Goal: Information Seeking & Learning: Learn about a topic

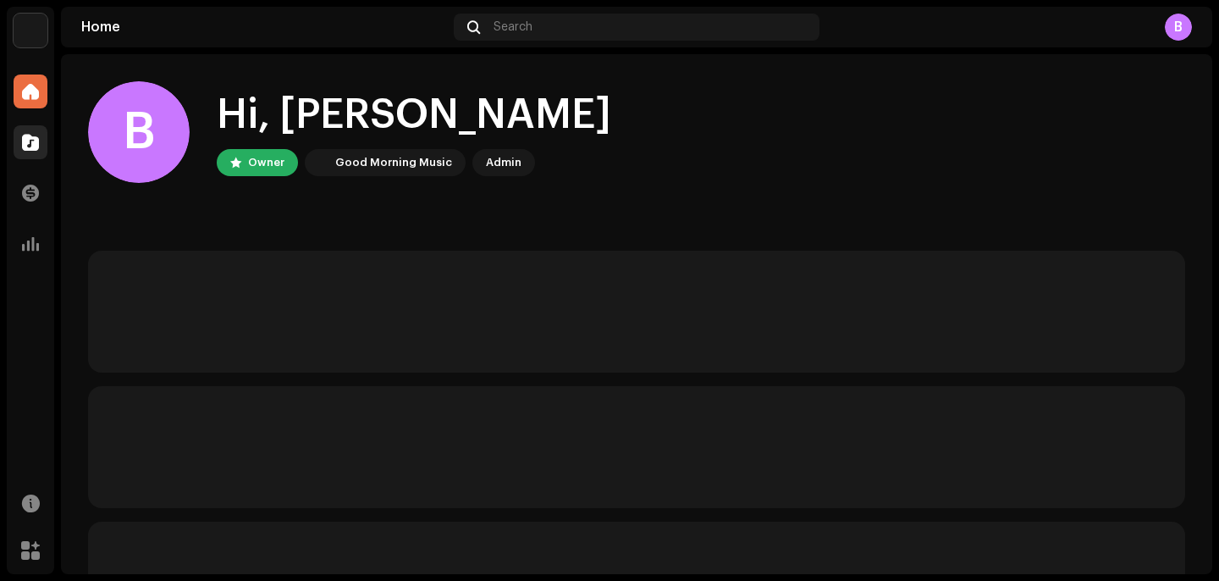
click at [43, 157] on div at bounding box center [31, 142] width 34 height 34
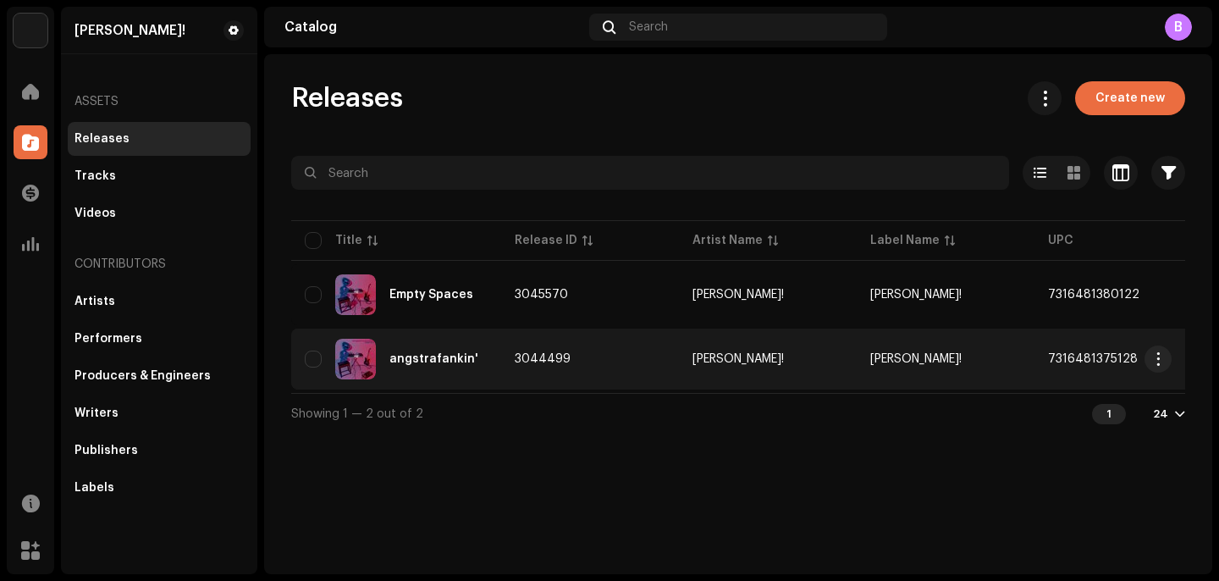
click at [523, 367] on td "3044499" at bounding box center [590, 358] width 178 height 61
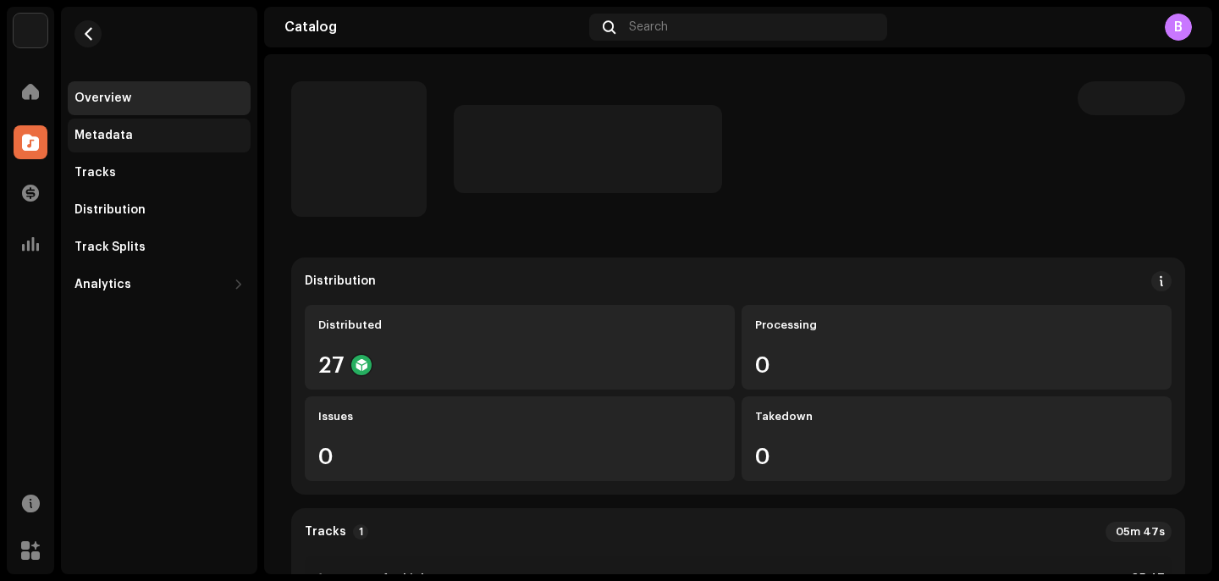
click at [129, 128] on div "Metadata" at bounding box center [159, 135] width 183 height 34
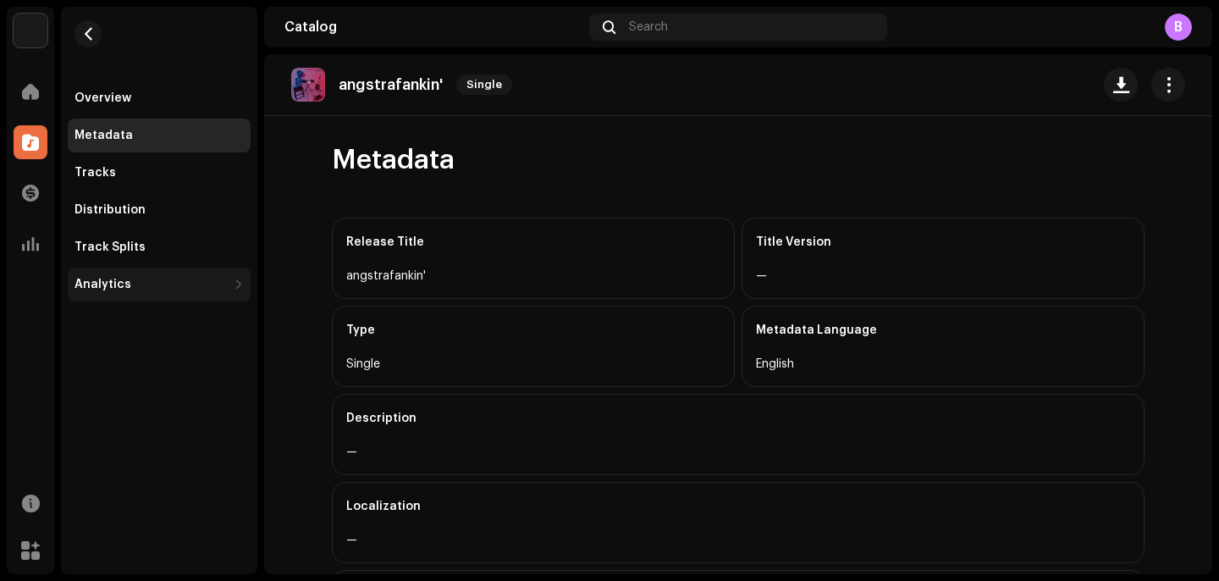
click at [172, 273] on div "Analytics" at bounding box center [159, 284] width 183 height 34
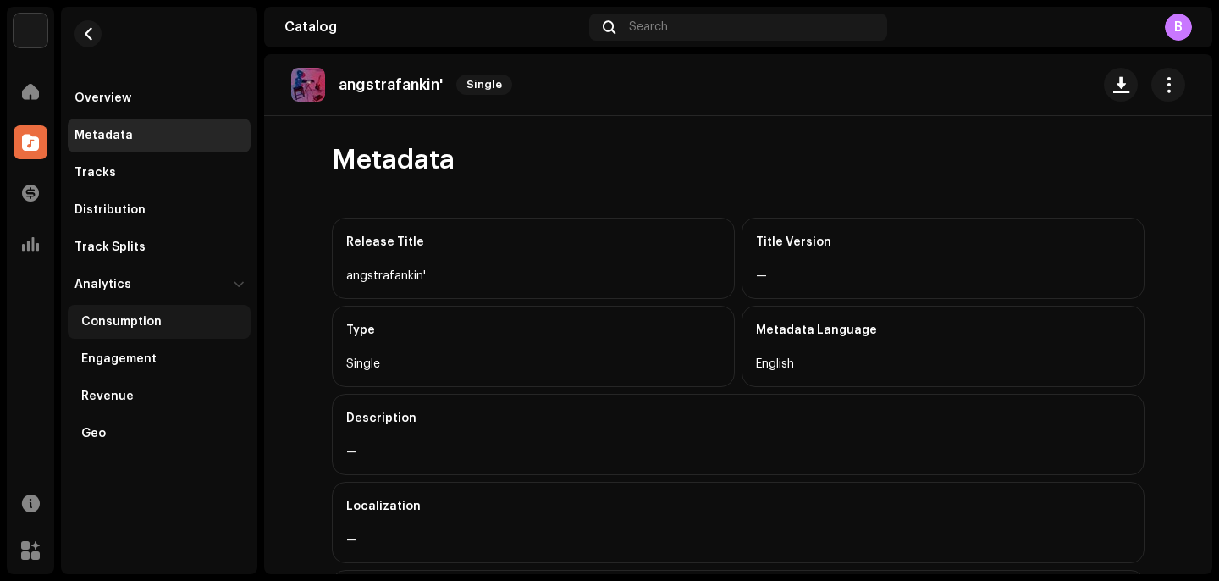
click at [171, 329] on div "Consumption" at bounding box center [159, 322] width 183 height 34
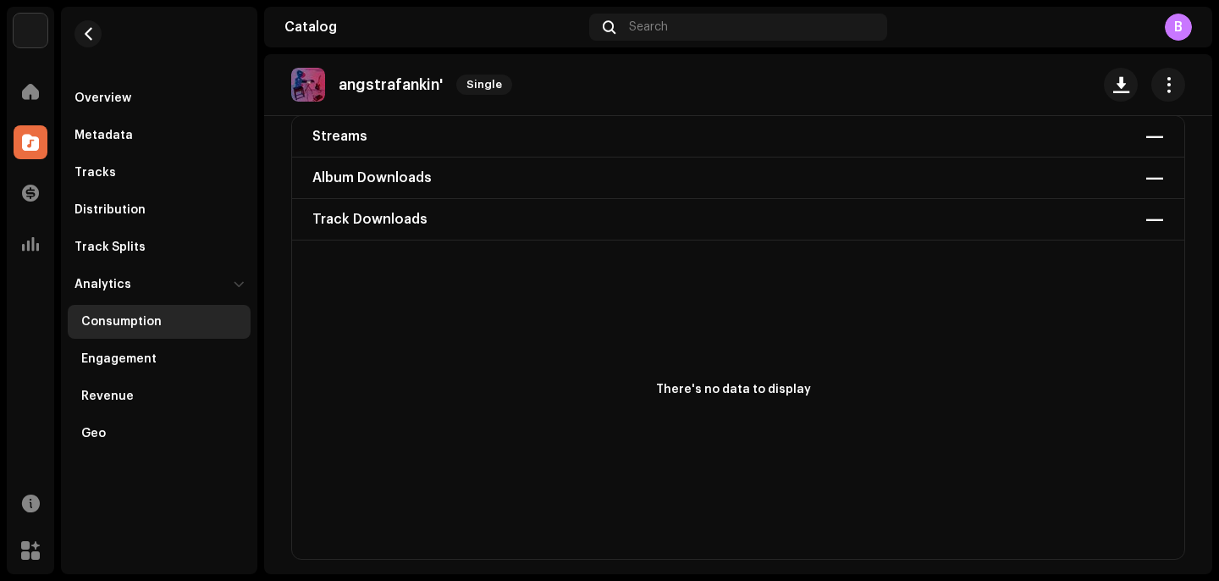
scroll to position [133, 0]
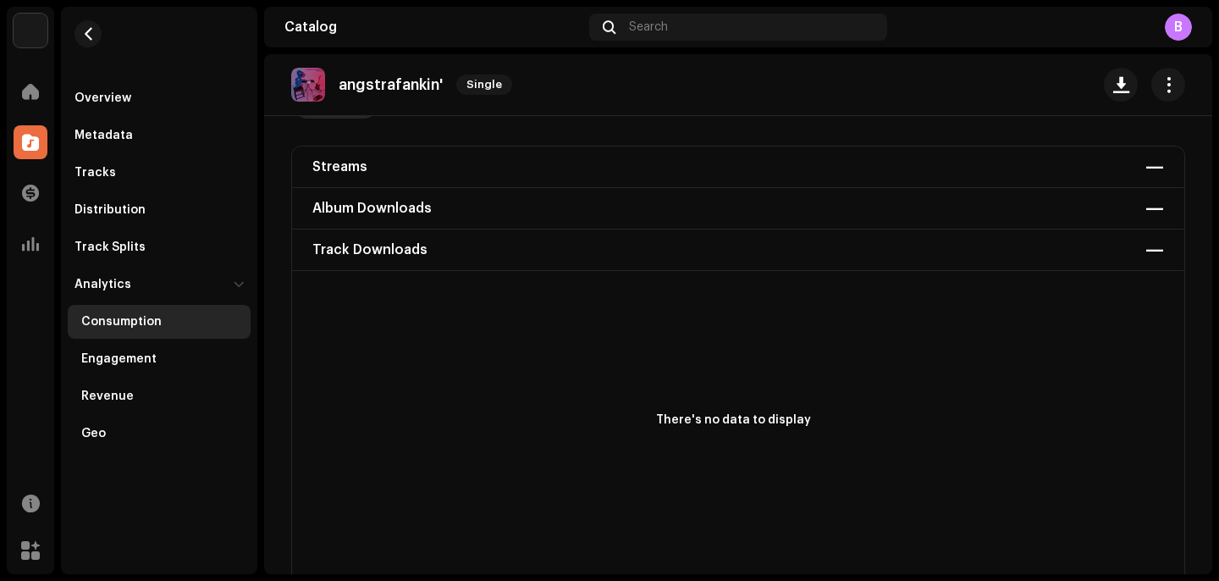
click at [386, 160] on div "Streams — Album Downloads — Track Downloads —" at bounding box center [738, 208] width 892 height 124
click at [434, 194] on div "Streams — Album Downloads — Track Downloads —" at bounding box center [738, 208] width 892 height 124
click at [437, 179] on div "Streams — Album Downloads — Track Downloads —" at bounding box center [738, 208] width 892 height 124
click at [1155, 170] on div "Streams — Album Downloads — Track Downloads —" at bounding box center [738, 208] width 892 height 124
click at [1162, 81] on span "button" at bounding box center [1168, 85] width 16 height 14
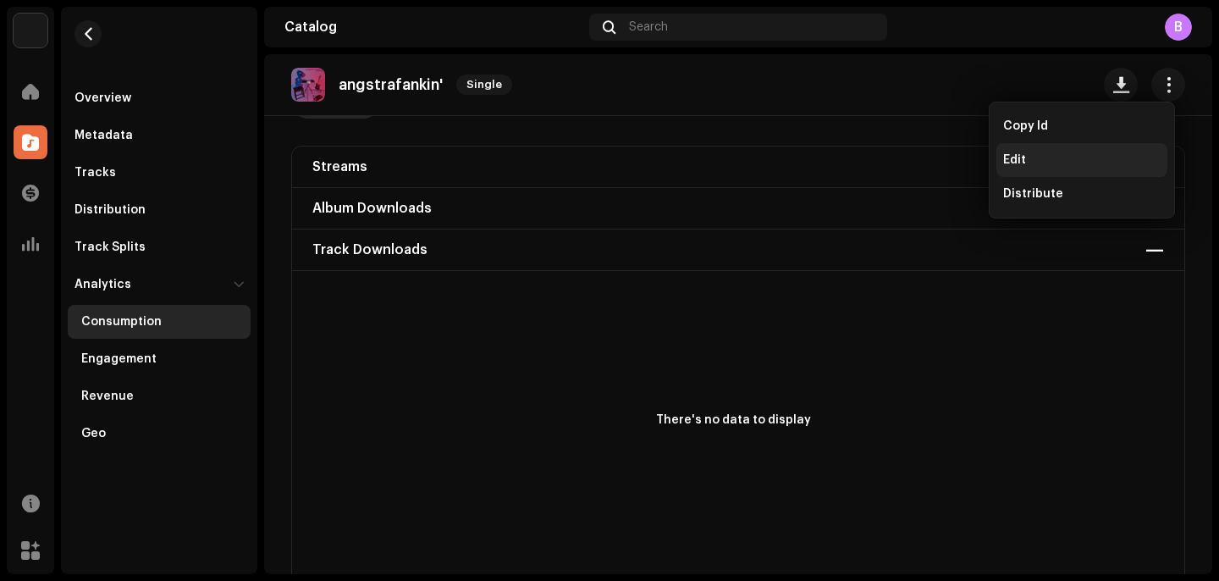
click at [1057, 153] on div "Edit" at bounding box center [1081, 160] width 157 height 14
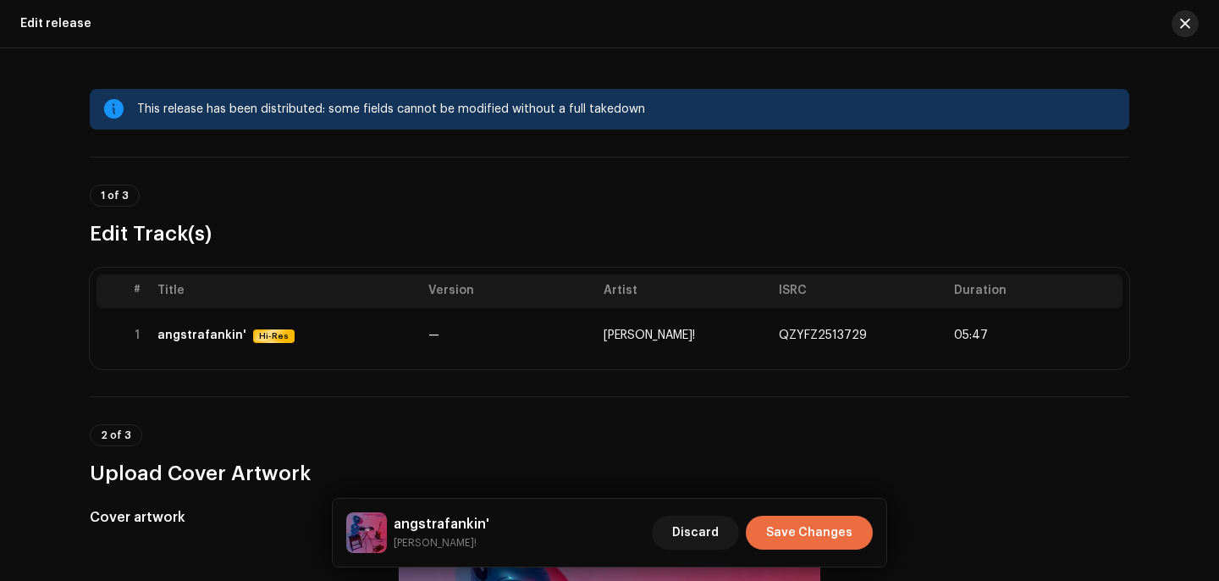
click at [1186, 26] on span "button" at bounding box center [1185, 24] width 10 height 14
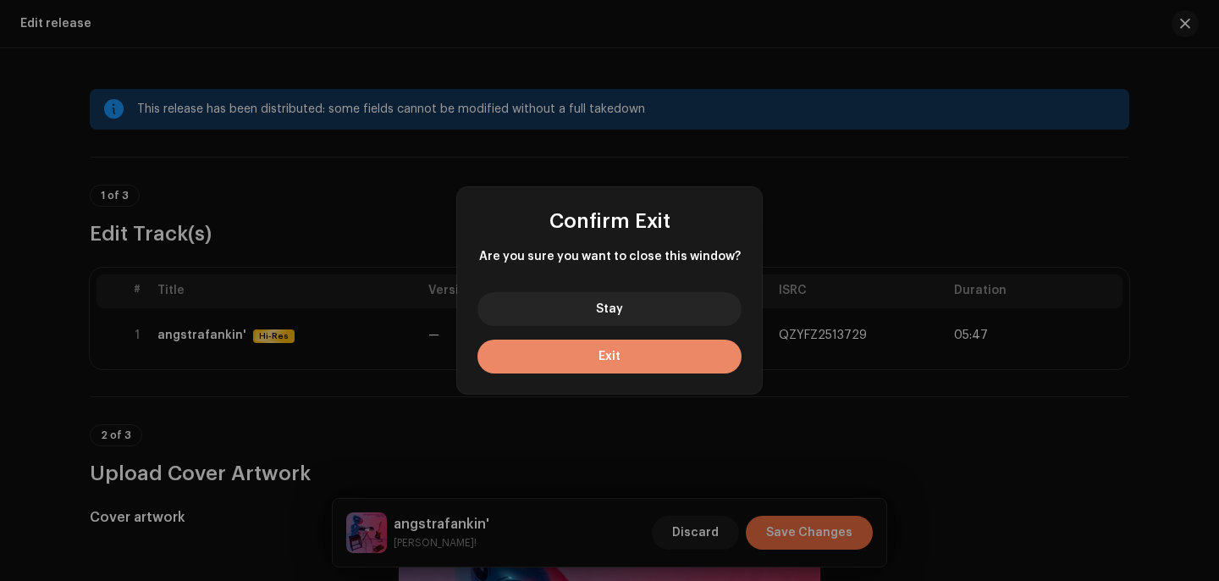
click at [709, 342] on button "Exit" at bounding box center [609, 356] width 264 height 34
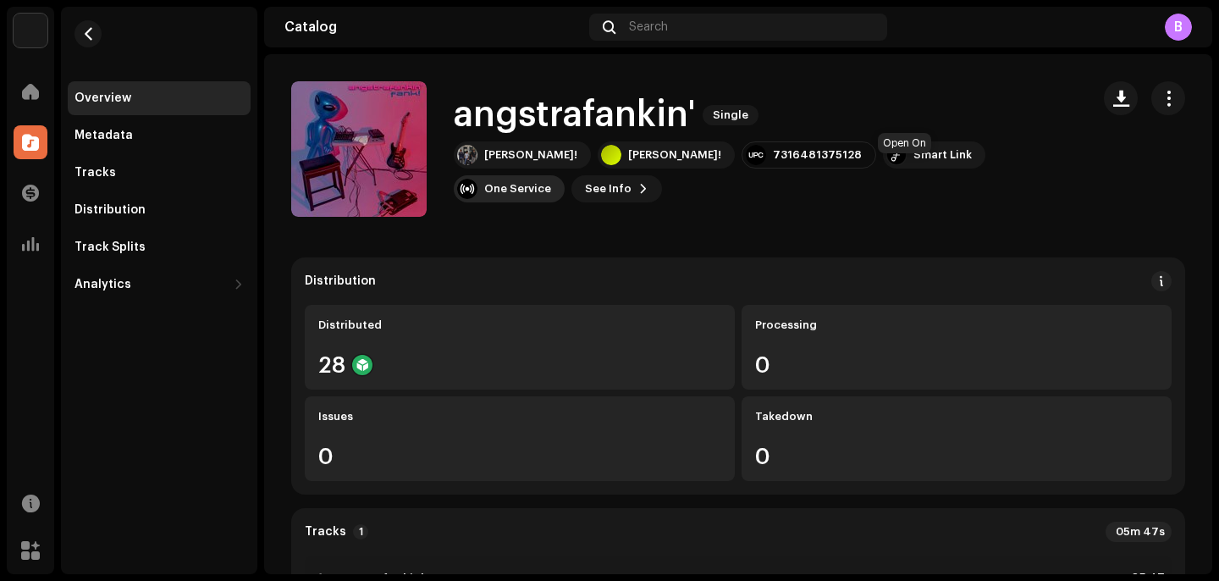
click at [564, 175] on div "One Service" at bounding box center [509, 188] width 111 height 27
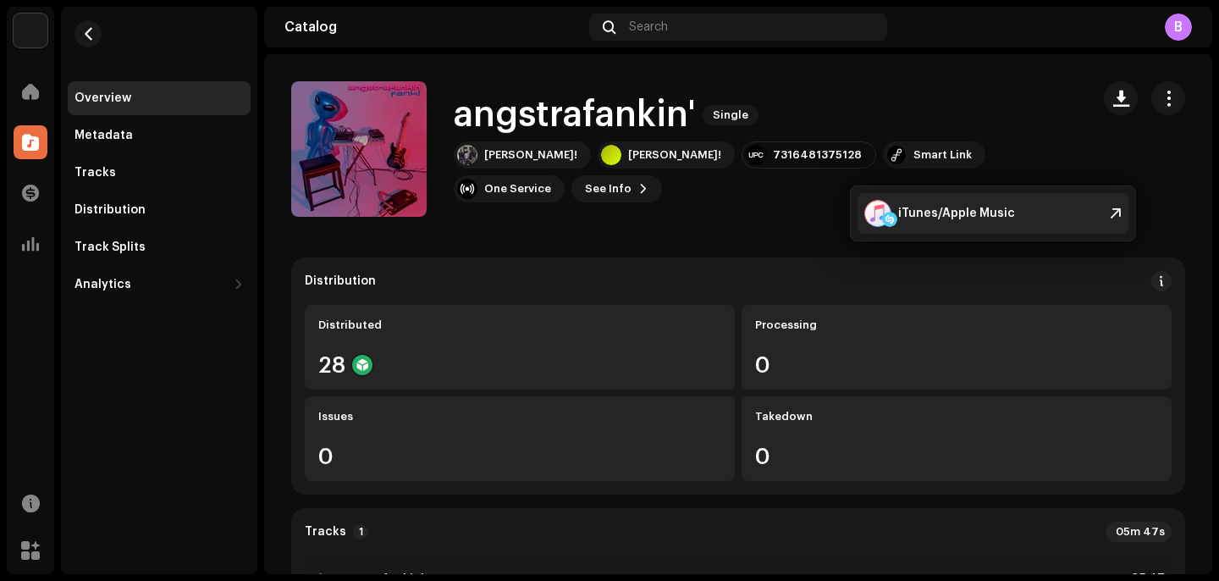
click at [913, 215] on div "iTunes/Apple Music" at bounding box center [956, 213] width 117 height 14
click at [631, 177] on span "See Info" at bounding box center [608, 189] width 47 height 34
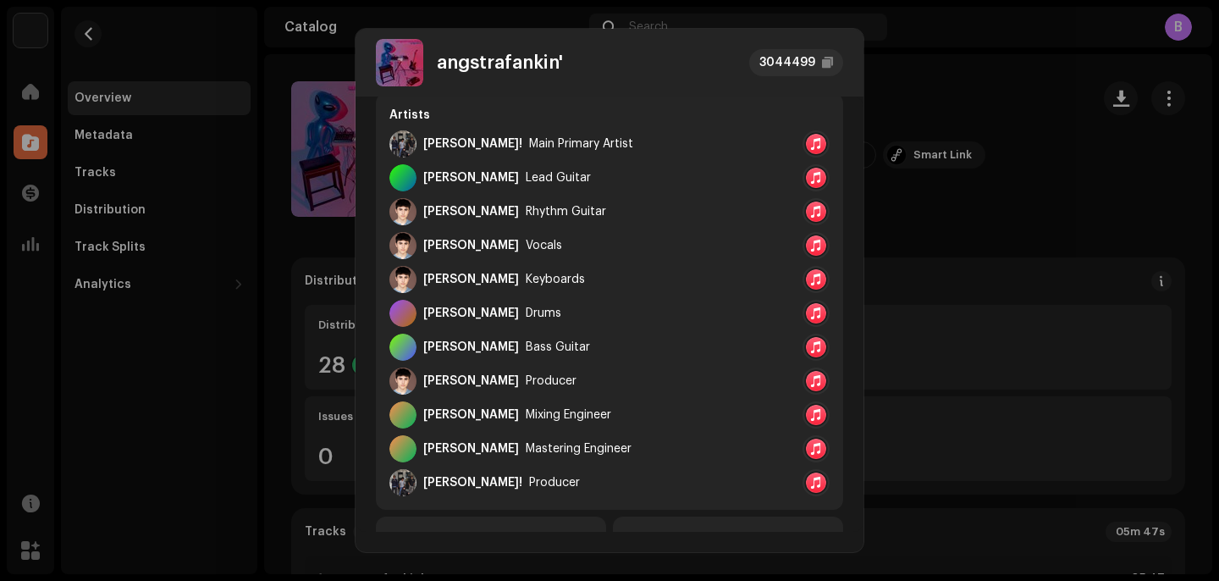
scroll to position [272, 0]
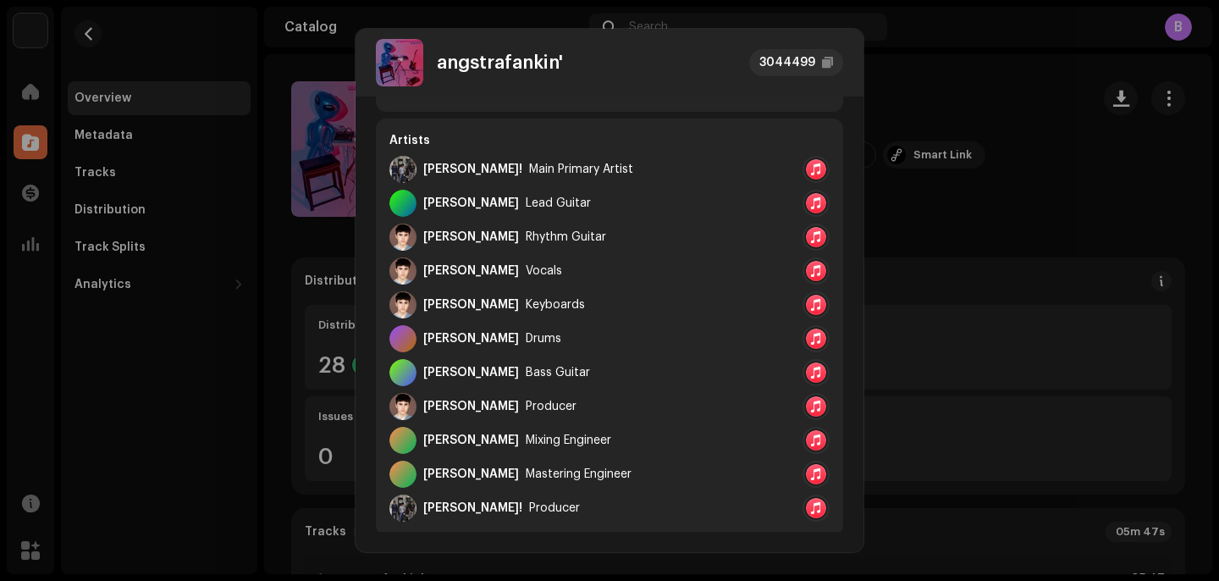
click at [811, 205] on div at bounding box center [816, 203] width 20 height 20
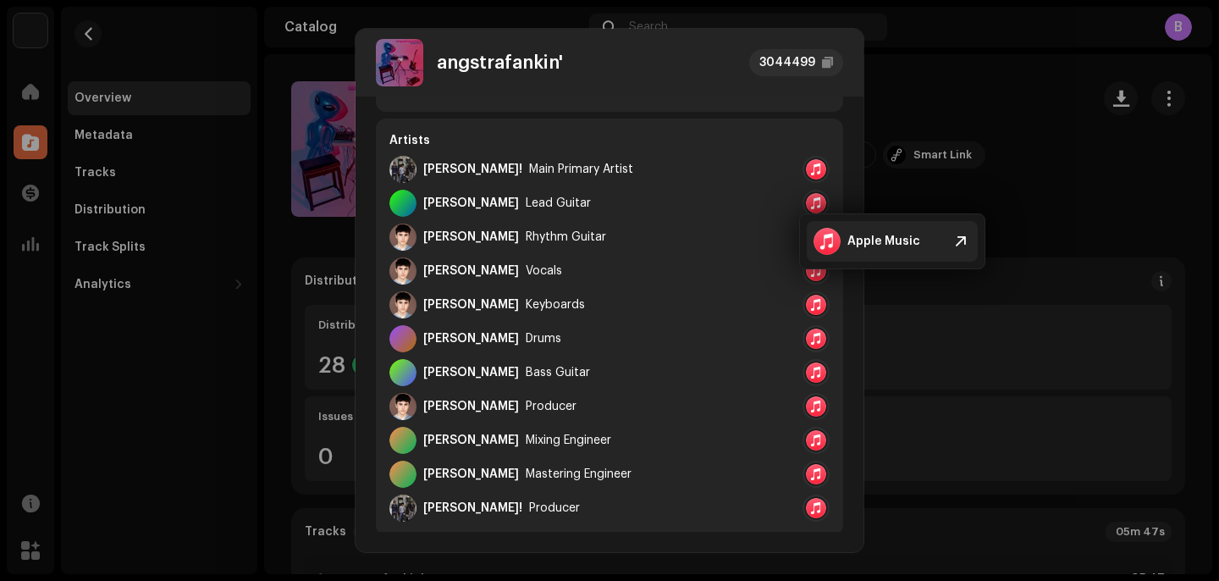
click at [852, 228] on div "Apple Music" at bounding box center [866, 241] width 107 height 27
click at [772, 131] on div "Artists [PERSON_NAME]! Main Primary Artist [PERSON_NAME] Lead Guitar [PERSON_NA…" at bounding box center [609, 326] width 467 height 416
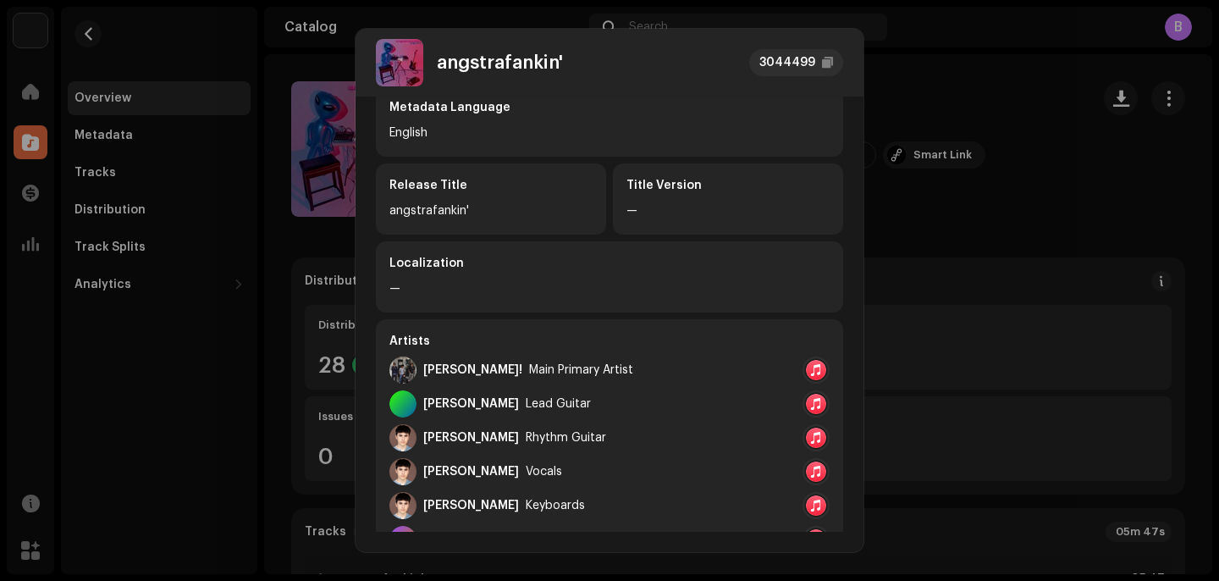
scroll to position [0, 0]
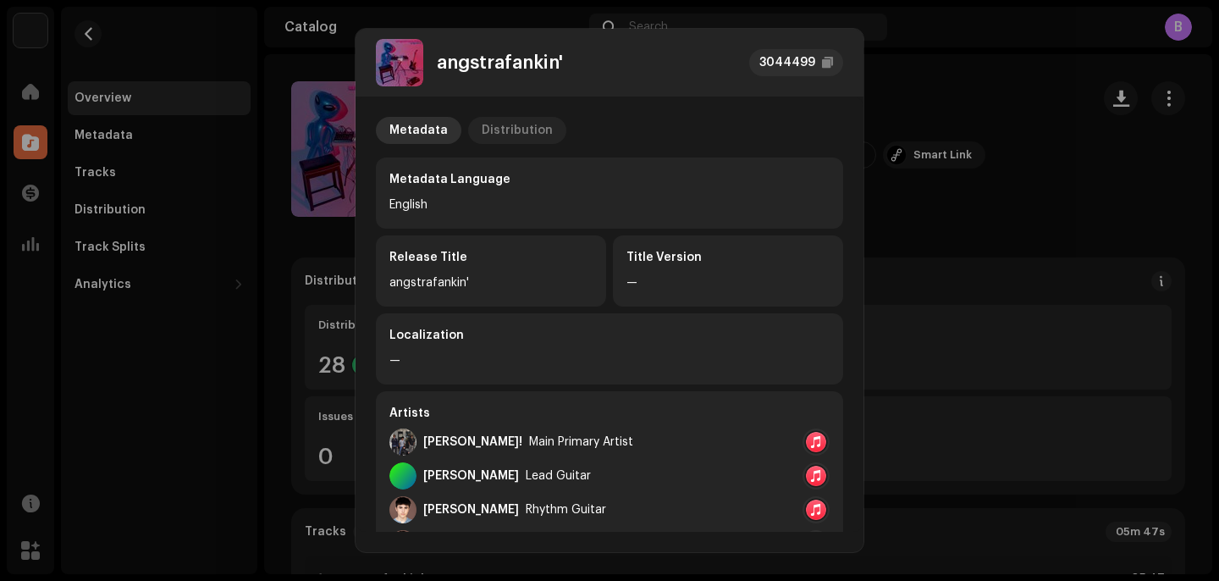
click at [495, 125] on div "Distribution" at bounding box center [517, 130] width 71 height 27
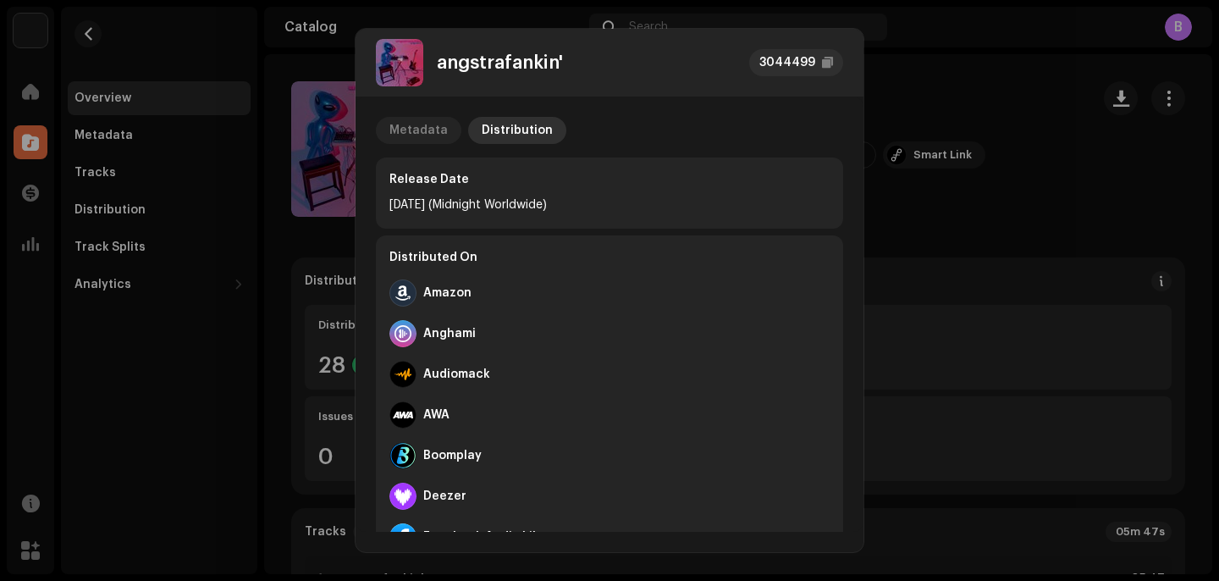
click at [427, 128] on div "Metadata" at bounding box center [418, 130] width 58 height 27
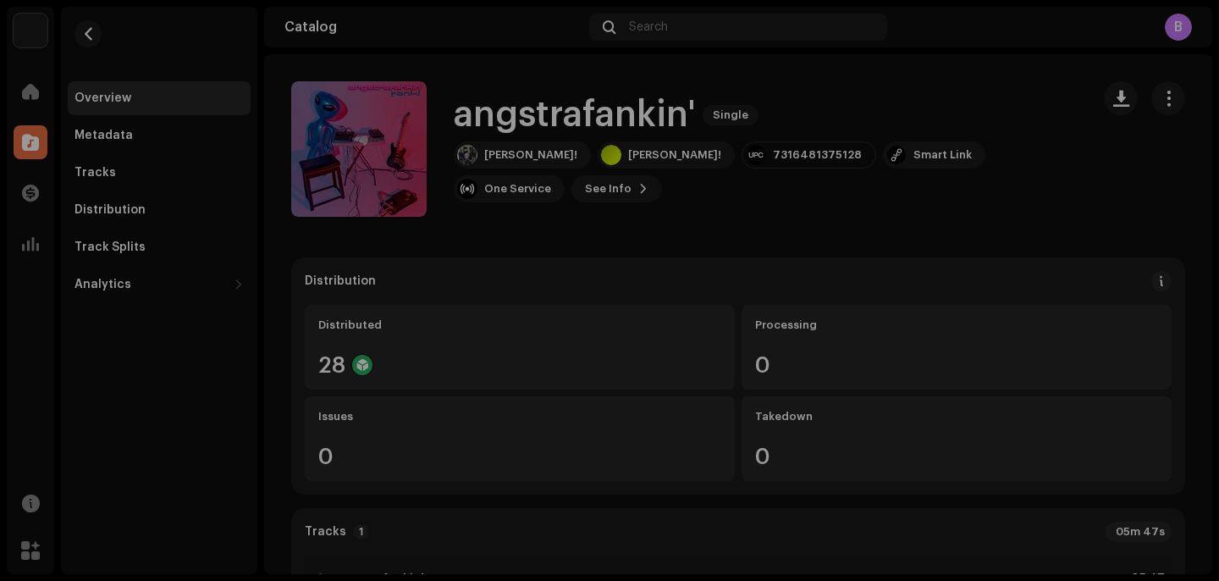
click at [912, 240] on div "angstrafankin' 3044499 Metadata Distribution Metadata Language English Release …" at bounding box center [609, 290] width 1219 height 581
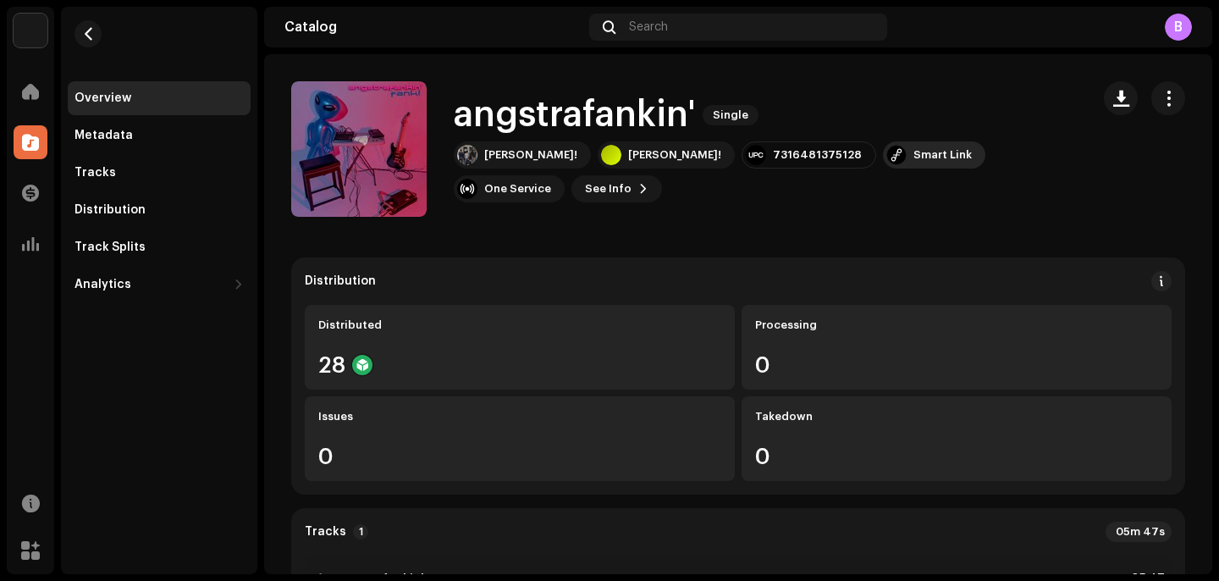
click at [913, 162] on div "Smart Link" at bounding box center [942, 155] width 58 height 14
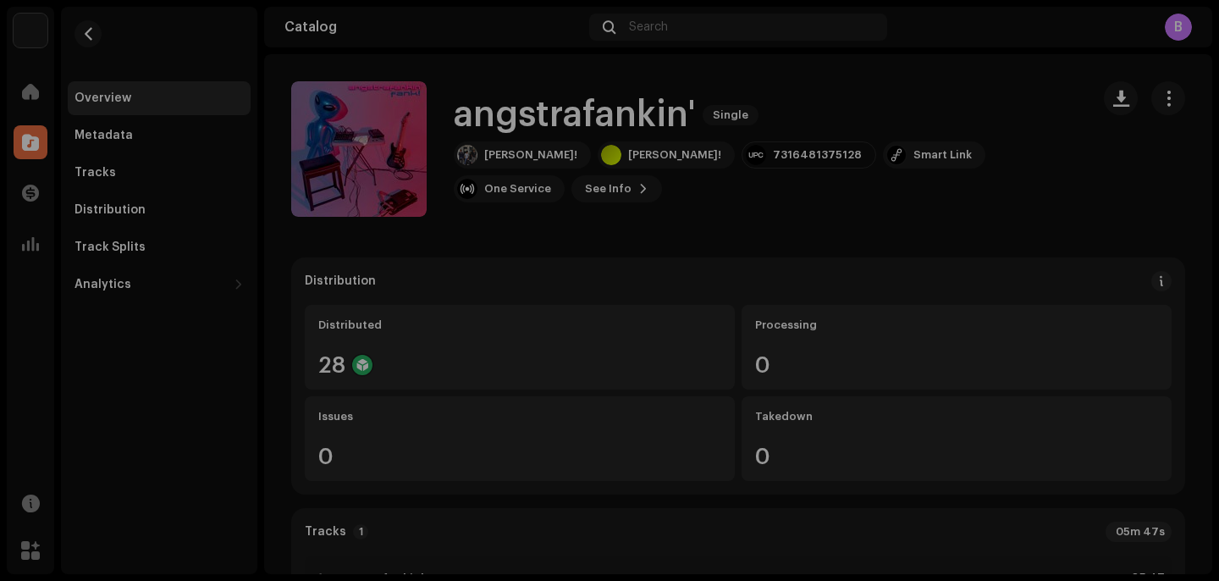
click at [912, 240] on div "[DOMAIN_NAME] Smart Link [URL][DOMAIN_NAME][PERSON_NAME]" at bounding box center [609, 290] width 1219 height 581
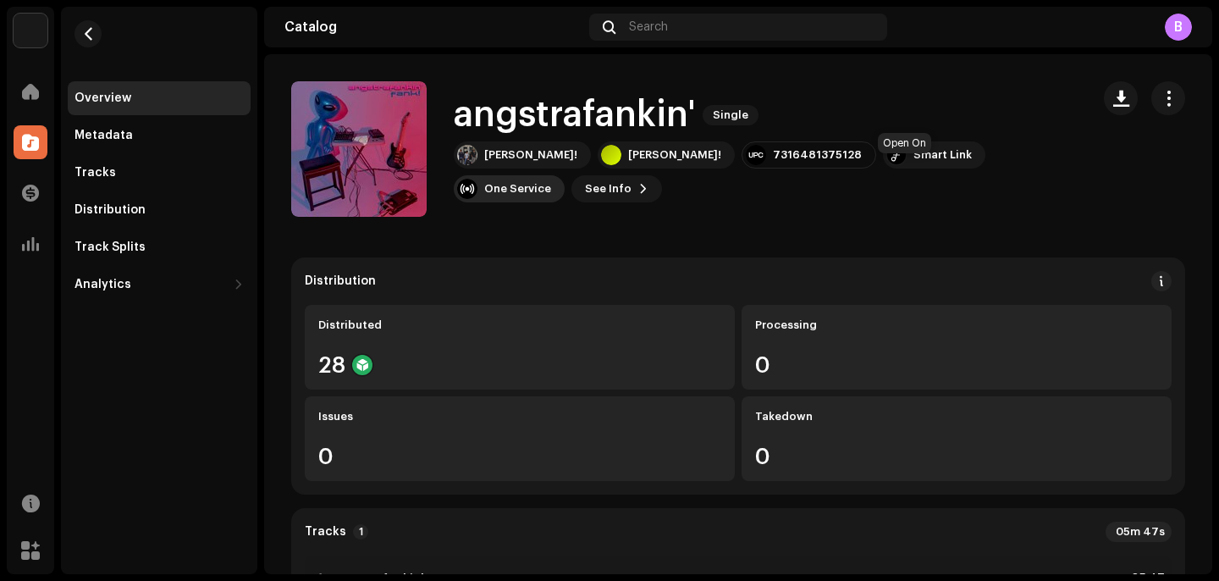
click at [564, 180] on div "One Service" at bounding box center [509, 188] width 111 height 27
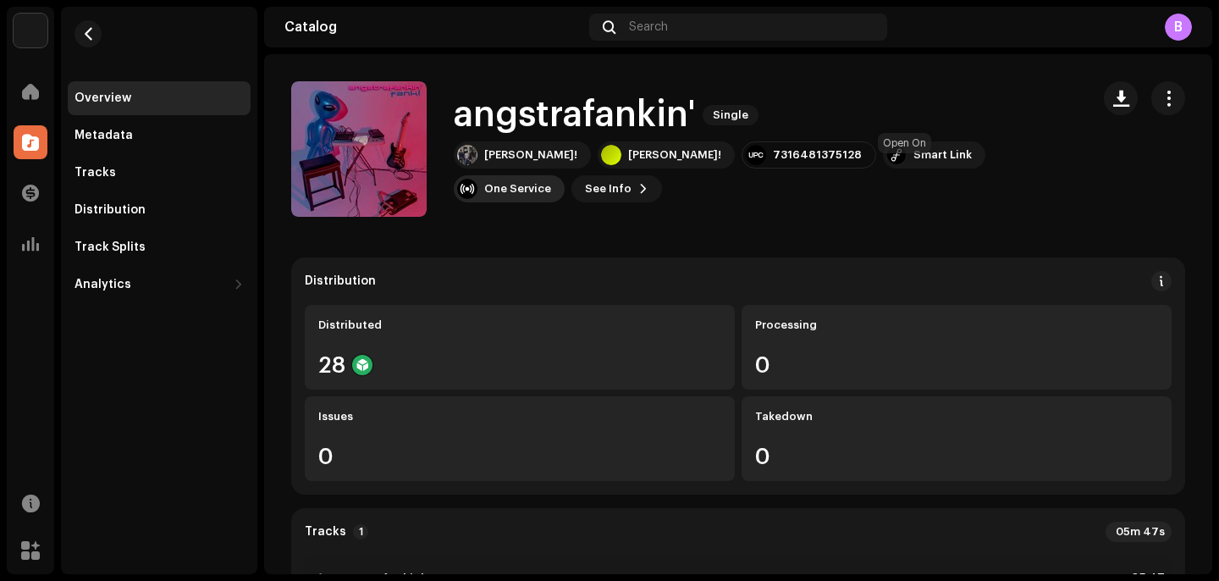
click at [564, 180] on div "One Service" at bounding box center [509, 188] width 111 height 27
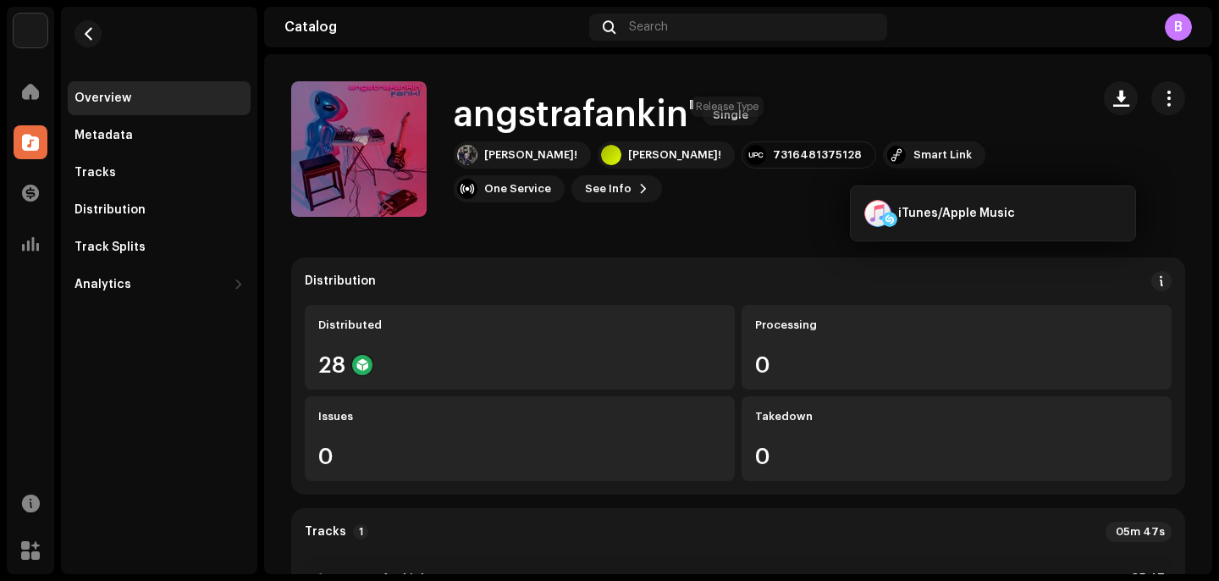
click at [713, 125] on span "Single" at bounding box center [730, 115] width 56 height 20
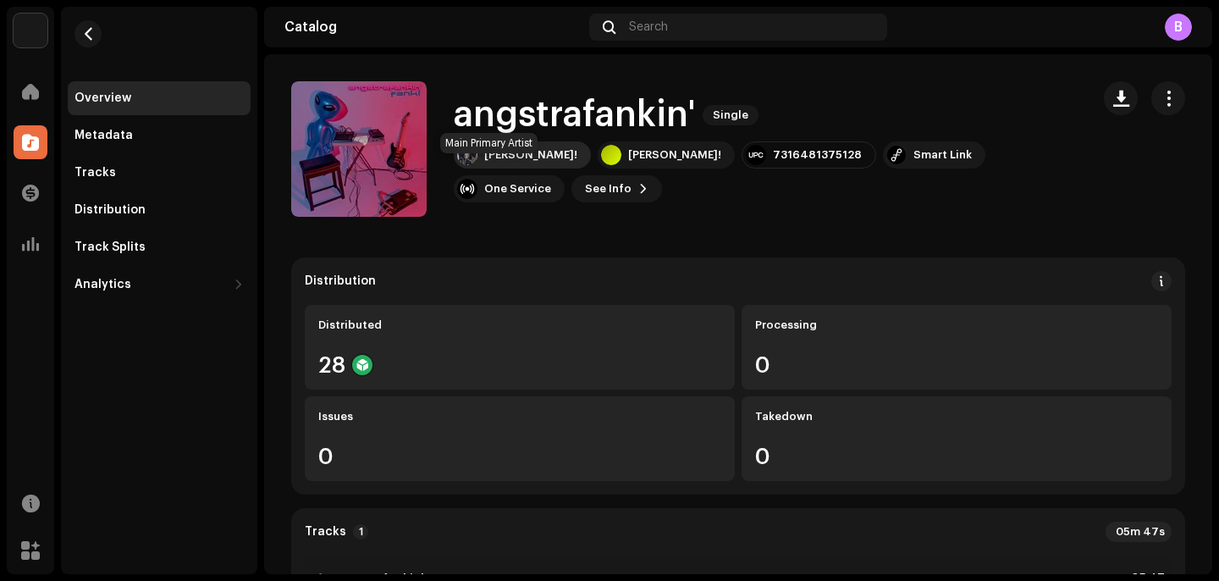
click at [477, 168] on div "[PERSON_NAME]!" at bounding box center [522, 154] width 137 height 27
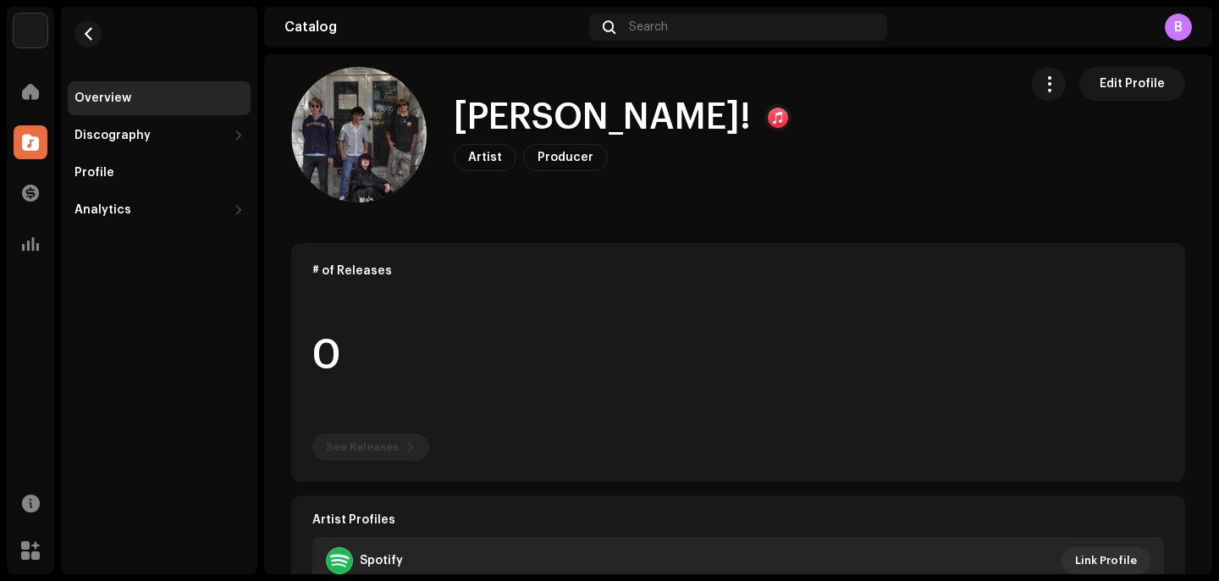
scroll to position [14, 0]
click at [1032, 81] on button "button" at bounding box center [1049, 85] width 34 height 34
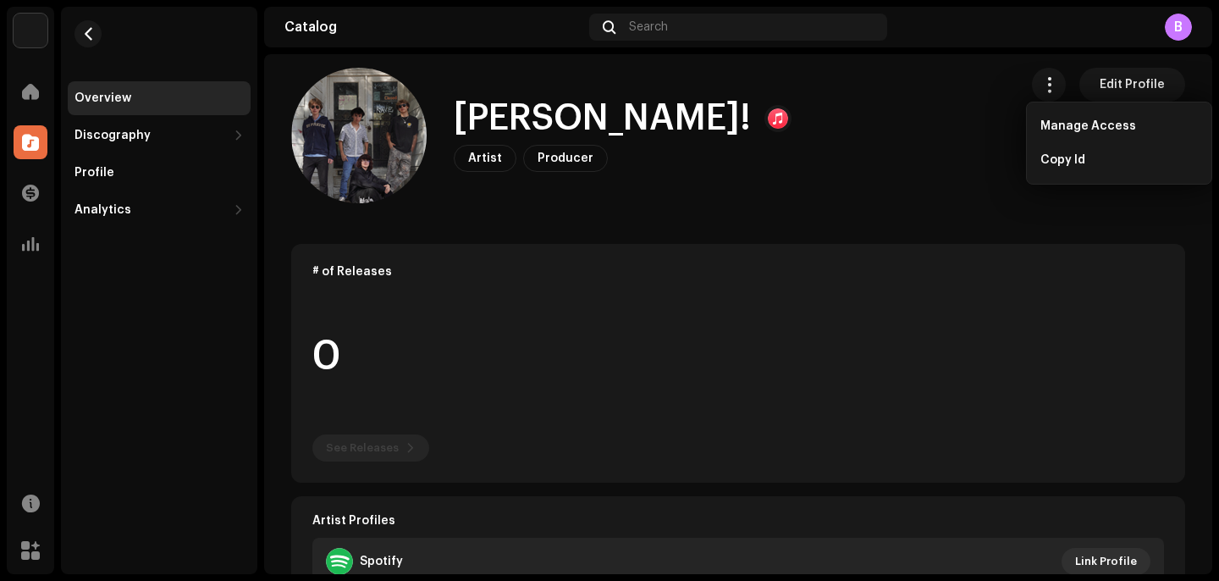
click at [938, 113] on div "[PERSON_NAME]! Artist Producer Edit Profile" at bounding box center [647, 135] width 713 height 135
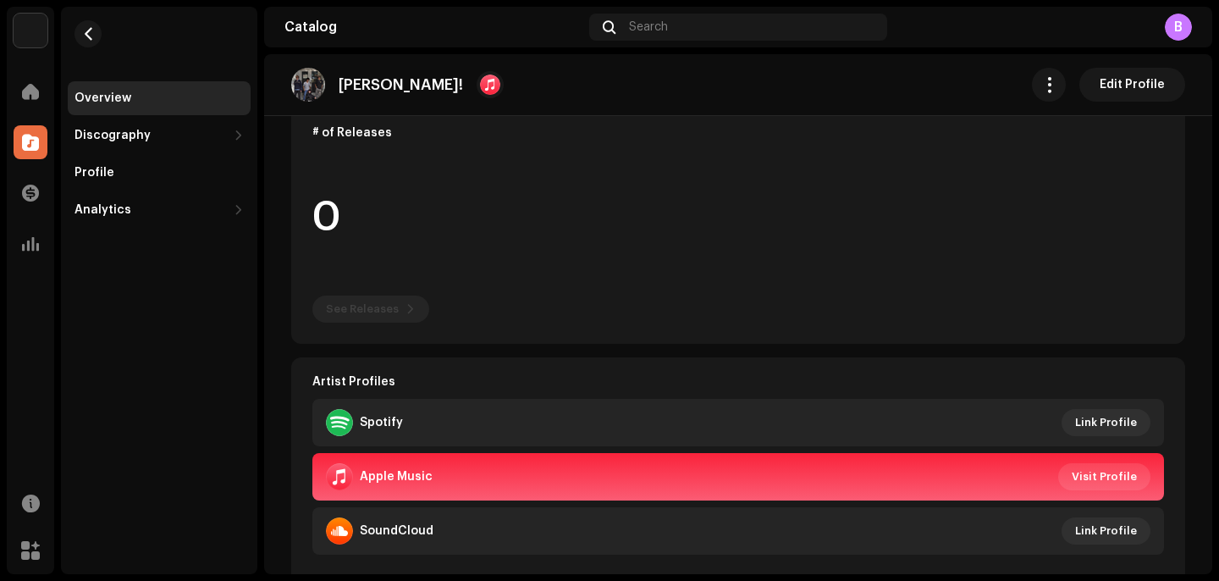
scroll to position [152, 0]
click at [1084, 471] on span "Visit Profile" at bounding box center [1103, 477] width 65 height 34
click at [1071, 471] on span "Visit Profile" at bounding box center [1103, 477] width 65 height 34
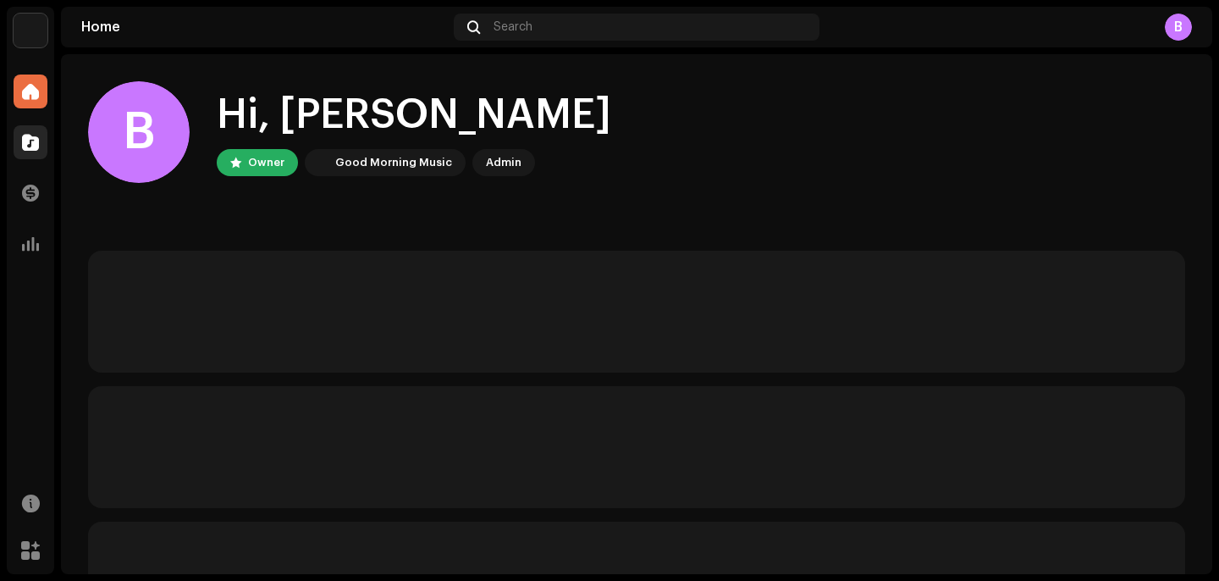
click at [19, 135] on div at bounding box center [31, 142] width 34 height 34
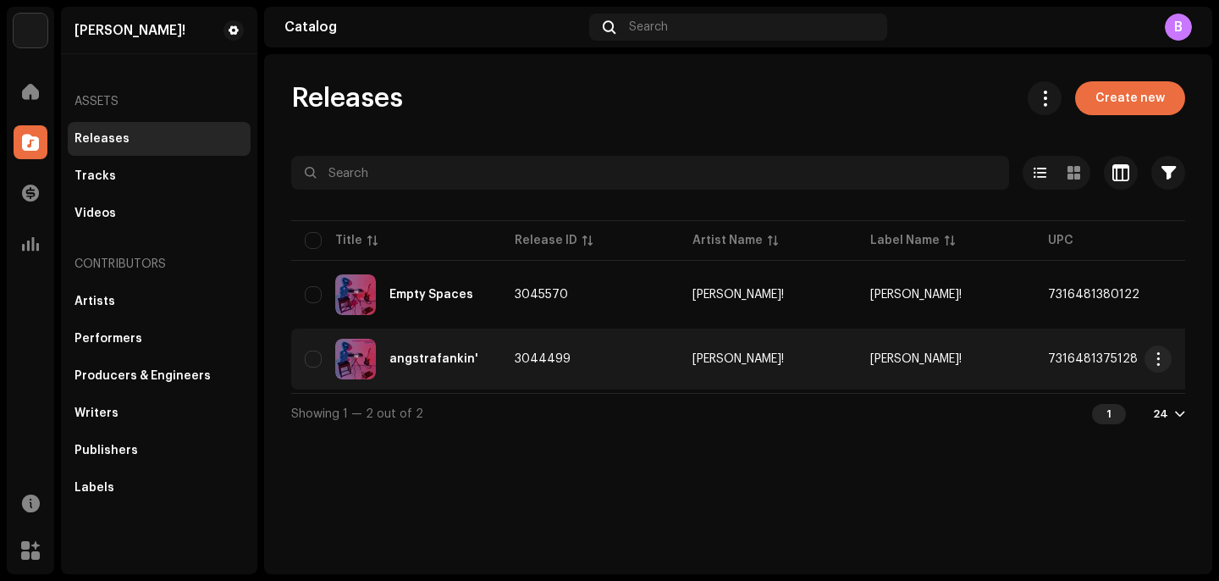
click at [438, 338] on td "angstrafankin'" at bounding box center [396, 358] width 210 height 61
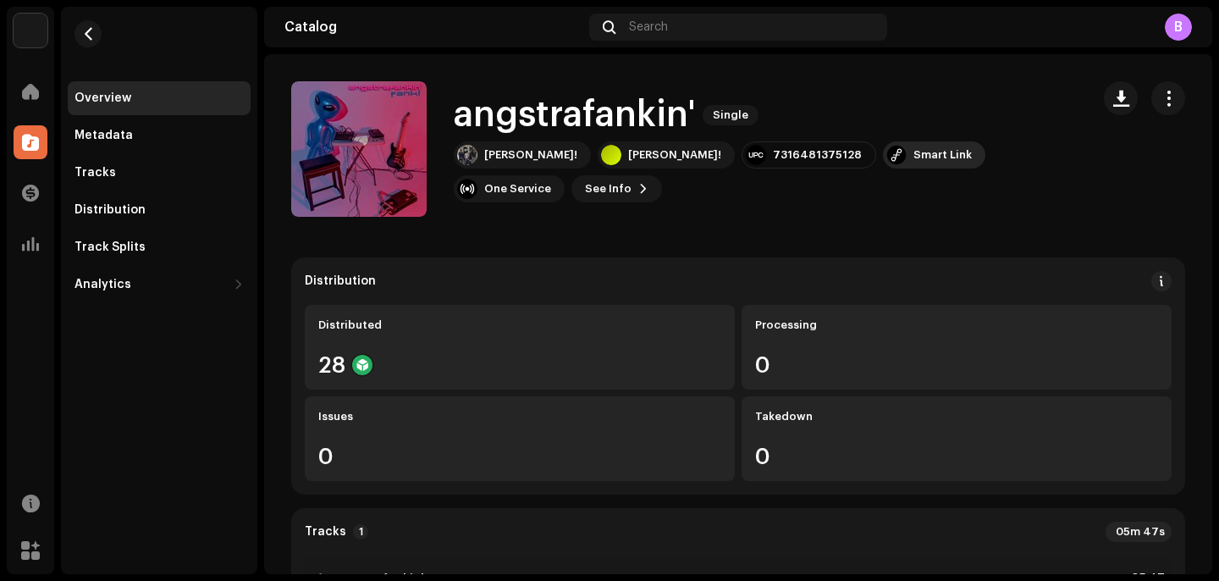
click at [883, 163] on div "Smart Link" at bounding box center [934, 154] width 102 height 27
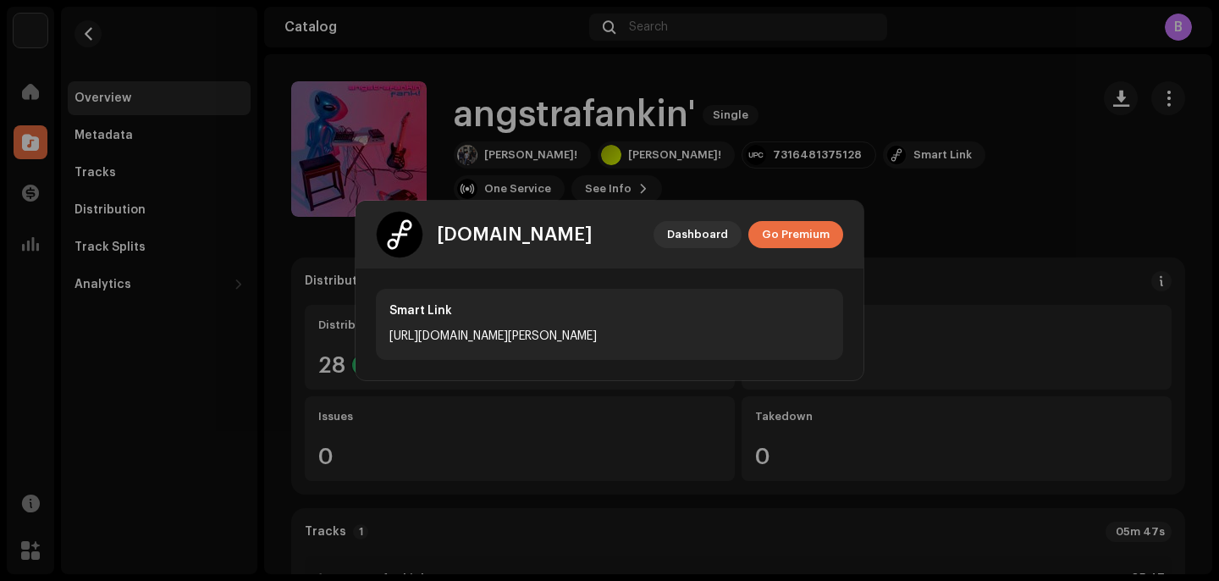
click at [542, 275] on div "Smart Link [URL][DOMAIN_NAME][PERSON_NAME]" at bounding box center [609, 324] width 508 height 112
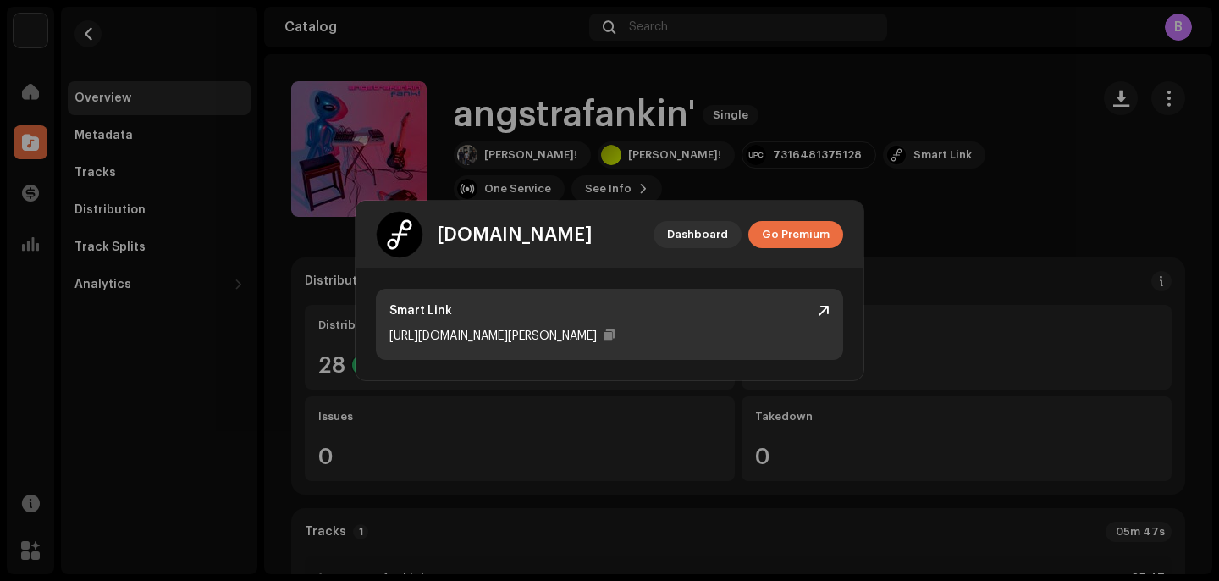
click at [561, 324] on div "Smart Link [URL][DOMAIN_NAME][PERSON_NAME]" at bounding box center [609, 324] width 467 height 71
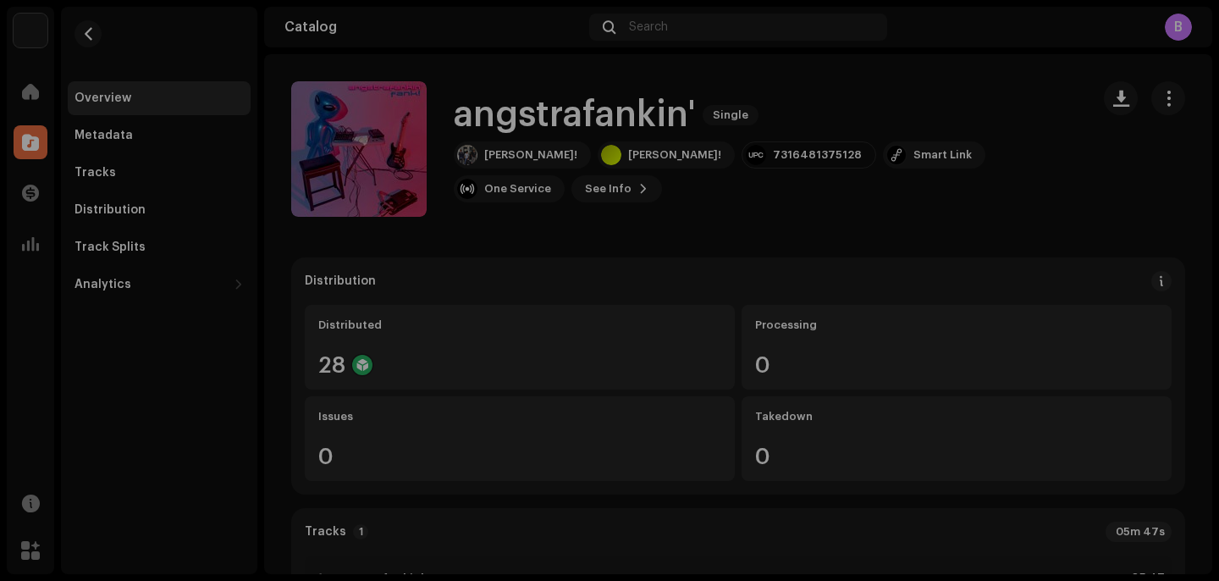
click at [821, 132] on div "[DOMAIN_NAME] Dashboard Go Premium Smart Link [URL][DOMAIN_NAME][PERSON_NAME]" at bounding box center [609, 290] width 1219 height 581
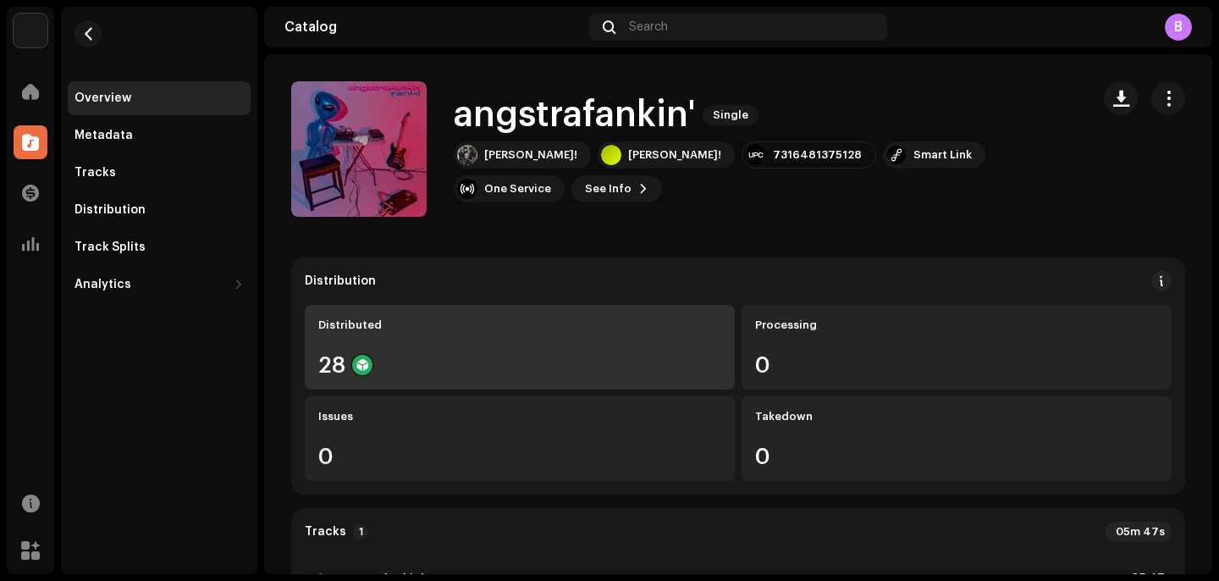
click at [653, 350] on div "Distributed 28" at bounding box center [520, 347] width 430 height 85
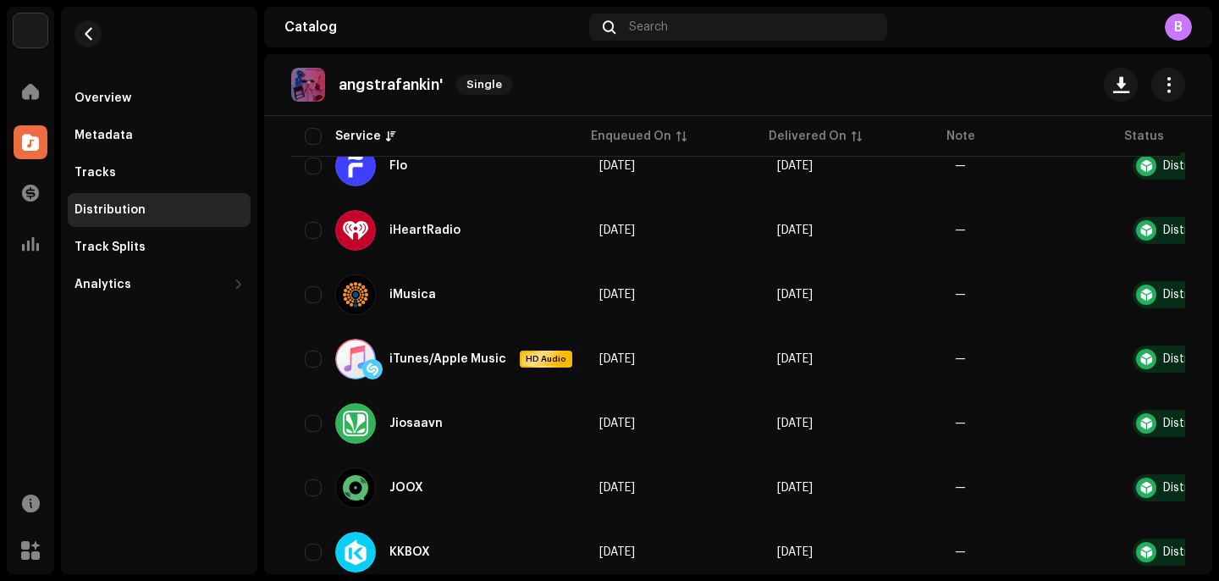
scroll to position [707, 0]
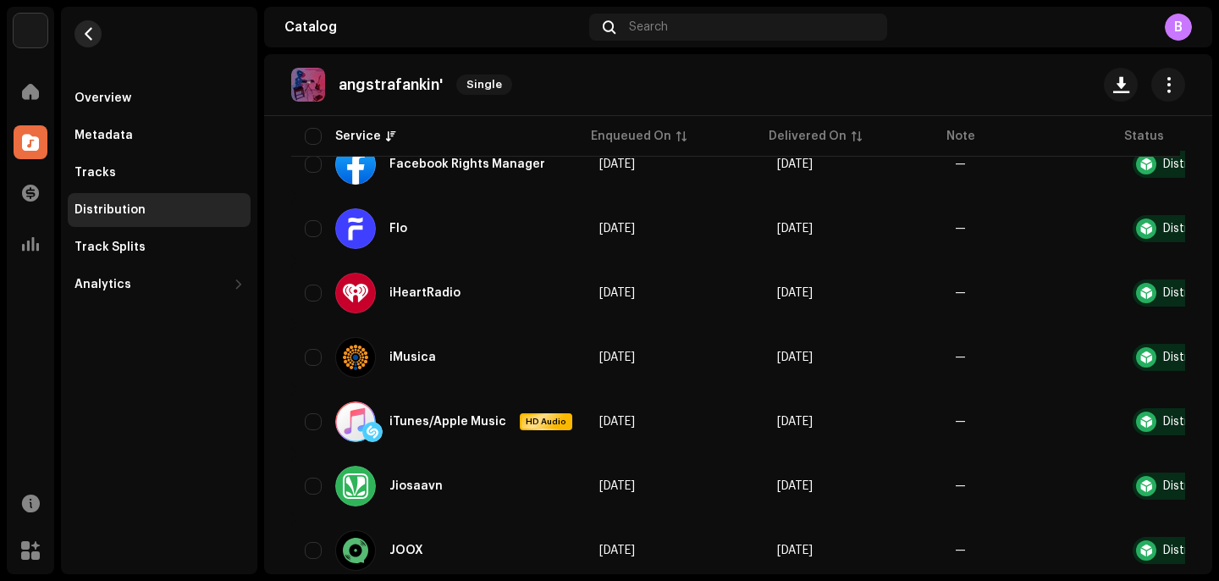
click at [87, 25] on button "button" at bounding box center [87, 33] width 27 height 27
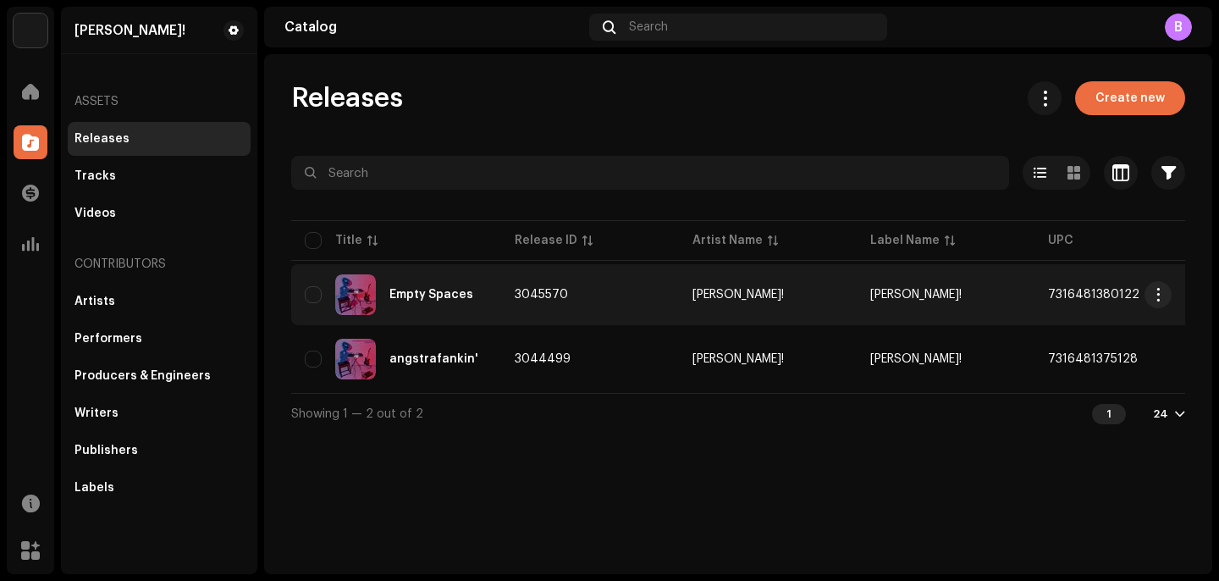
click at [637, 306] on td "3045570" at bounding box center [590, 294] width 178 height 61
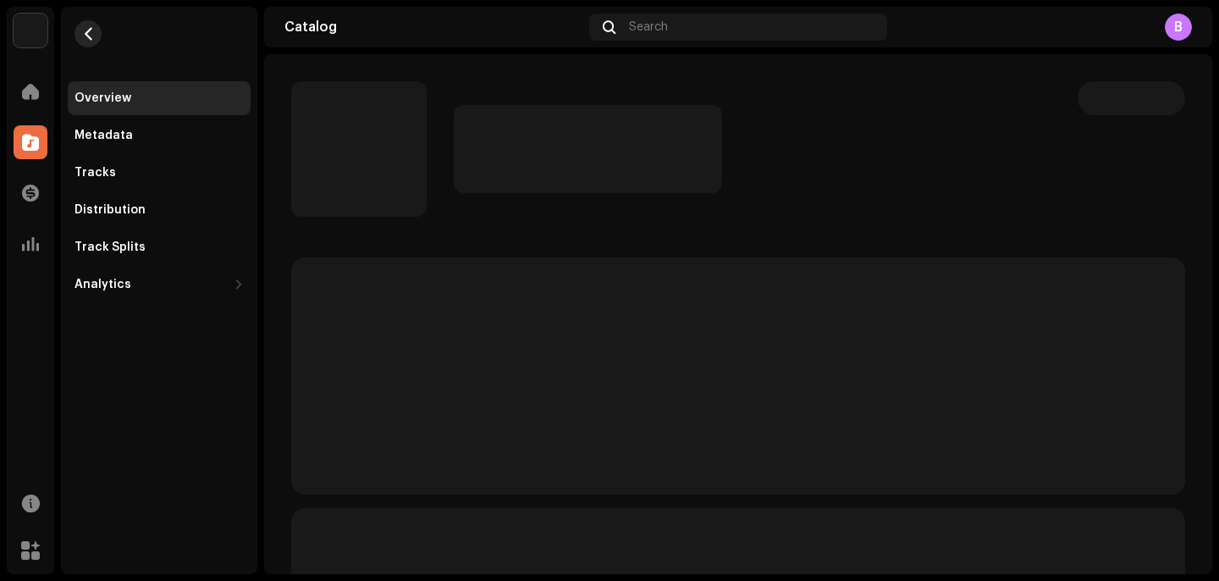
click at [96, 38] on button "button" at bounding box center [87, 33] width 27 height 27
